Goal: Task Accomplishment & Management: Manage account settings

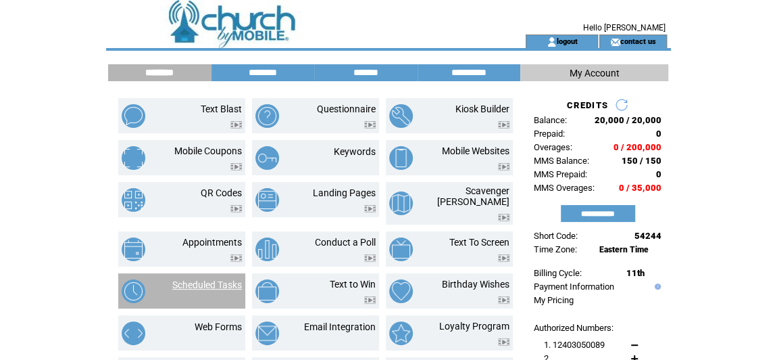
click at [203, 279] on link "Scheduled Tasks" at bounding box center [207, 284] width 70 height 11
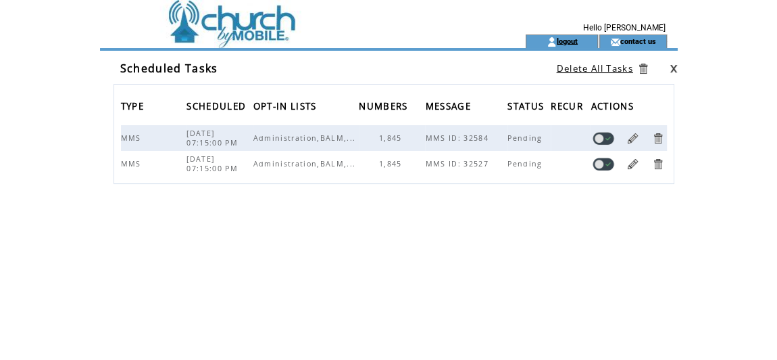
click at [573, 39] on link "logout" at bounding box center [567, 41] width 21 height 9
